Goal: Transaction & Acquisition: Download file/media

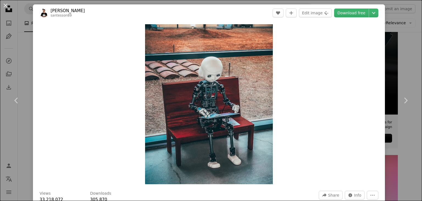
scroll to position [2, 0]
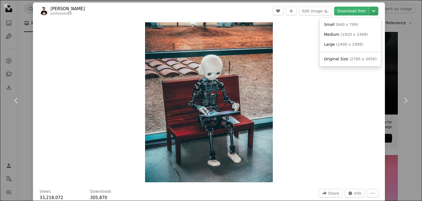
click at [369, 14] on icon "Chevron down" at bounding box center [373, 11] width 9 height 7
click at [342, 60] on span "Original Size" at bounding box center [336, 59] width 24 height 4
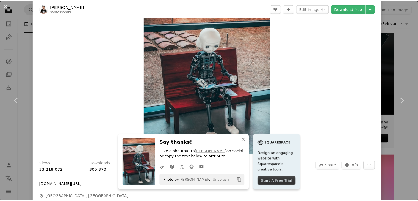
scroll to position [0, 0]
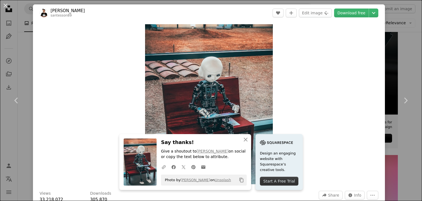
drag, startPoint x: 203, startPoint y: 80, endPoint x: 130, endPoint y: 52, distance: 78.0
click at [130, 52] on div "Zoom in" at bounding box center [209, 103] width 352 height 165
click at [6, 5] on button "An X shape" at bounding box center [5, 5] width 7 height 7
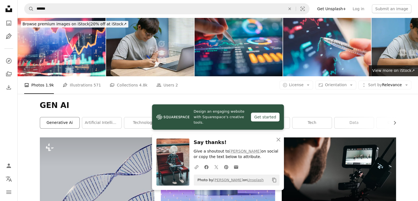
click at [69, 123] on link "generative ai" at bounding box center [59, 122] width 39 height 11
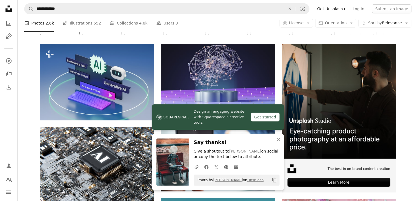
scroll to position [84, 0]
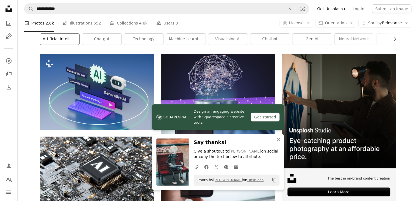
click at [52, 38] on link "artificial intelligence" at bounding box center [59, 39] width 39 height 11
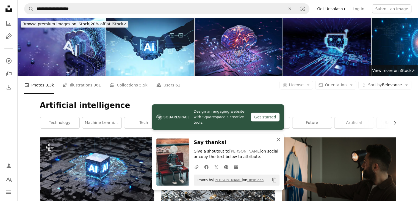
click at [278, 140] on icon "An X shape" at bounding box center [278, 139] width 7 height 7
